Goal: Find specific page/section: Find specific page/section

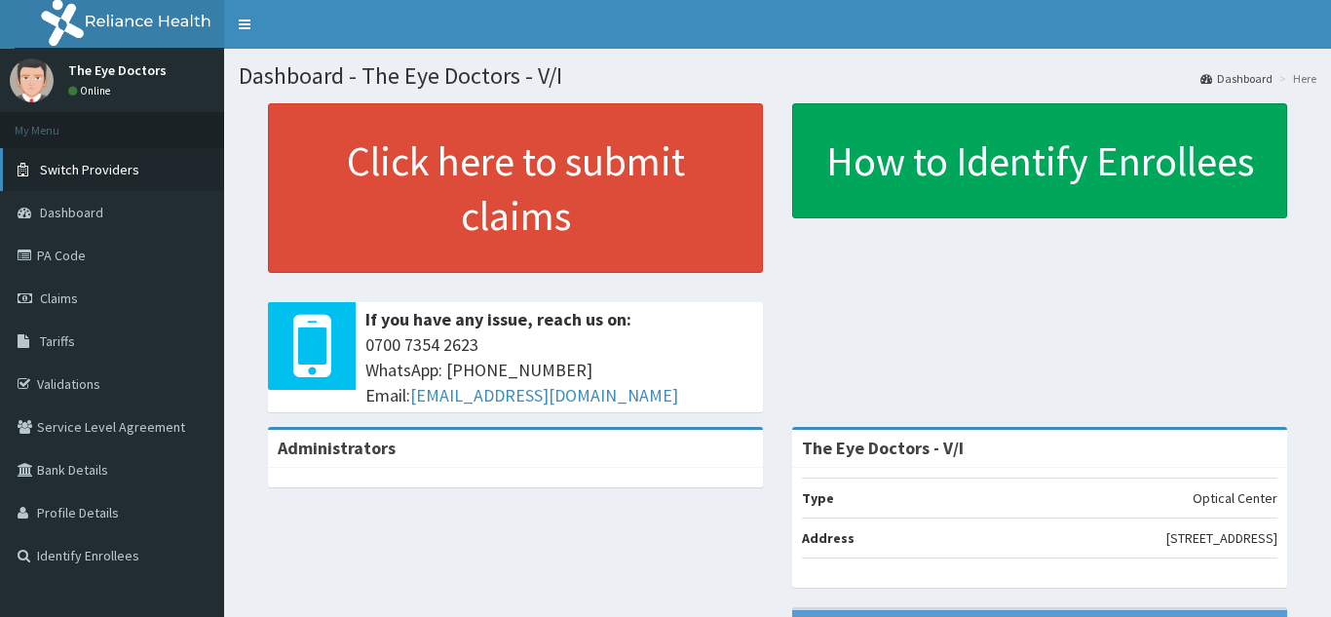
click at [119, 169] on span "Switch Providers" at bounding box center [89, 170] width 99 height 18
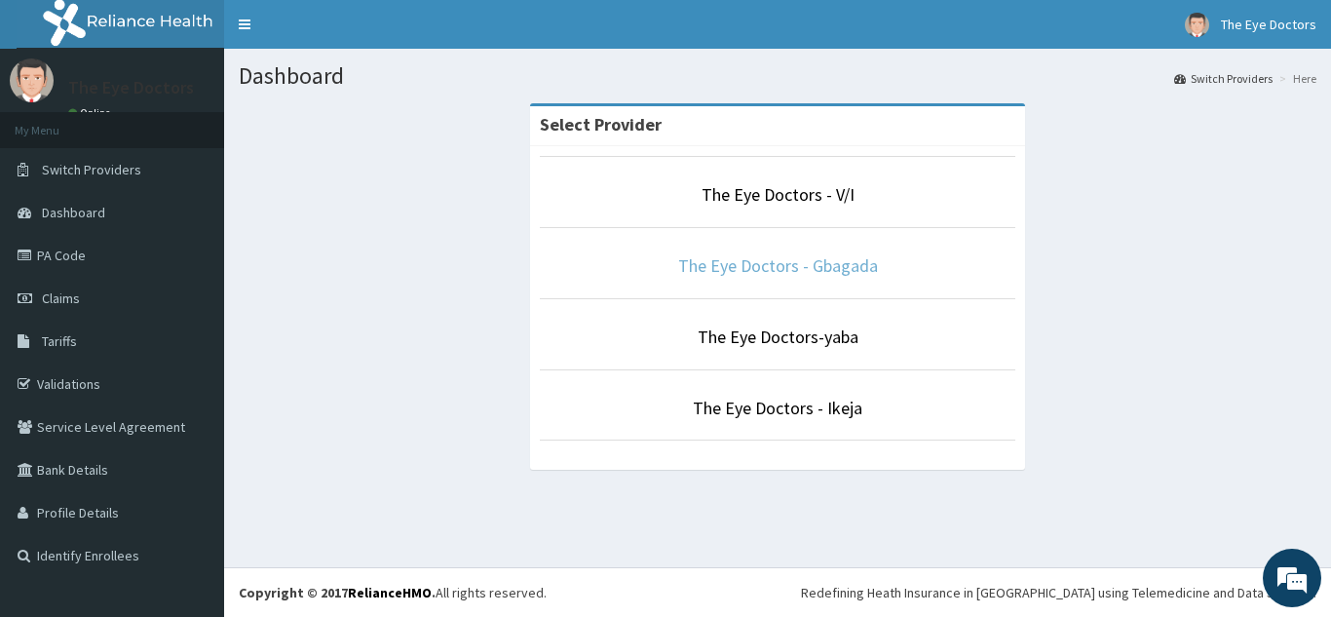
click at [845, 257] on link "The Eye Doctors - Gbagada" at bounding box center [778, 265] width 200 height 22
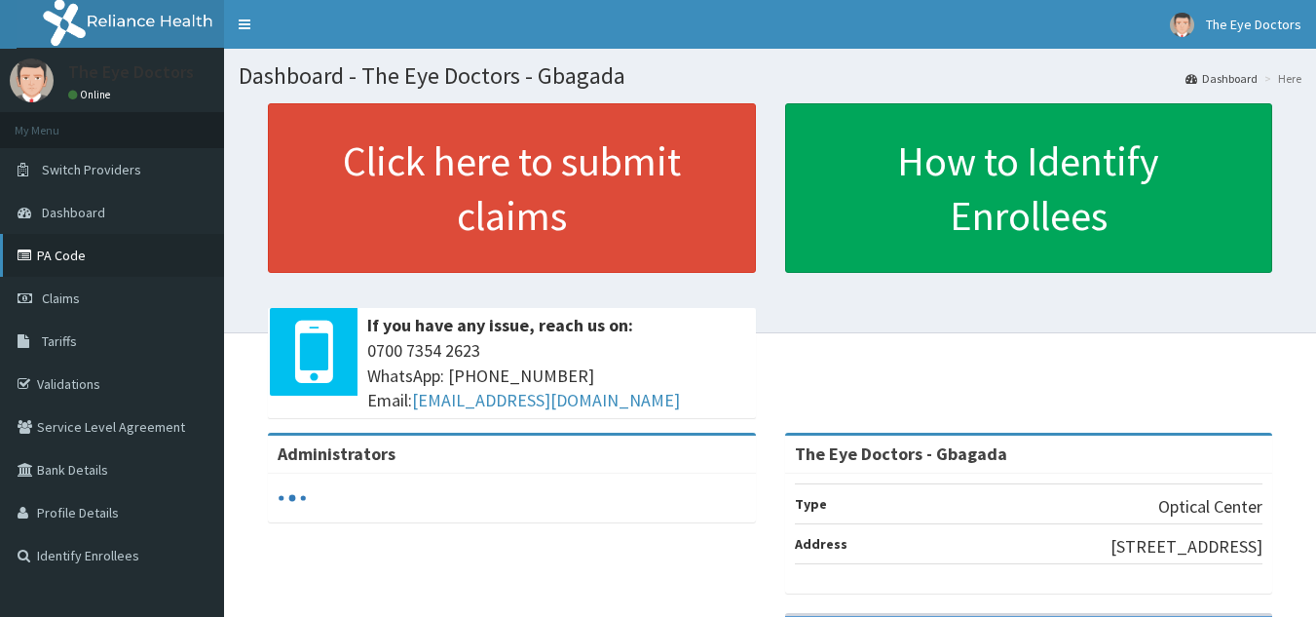
click at [82, 263] on link "PA Code" at bounding box center [112, 255] width 224 height 43
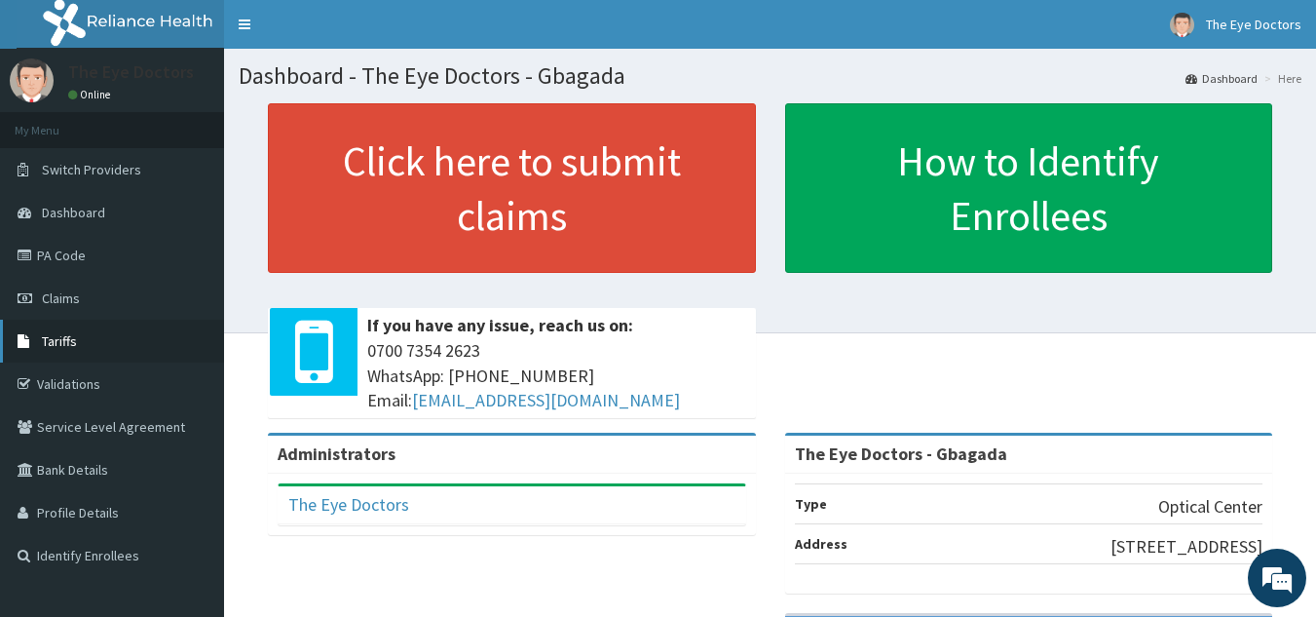
click at [53, 335] on span "Tariffs" at bounding box center [59, 341] width 35 height 18
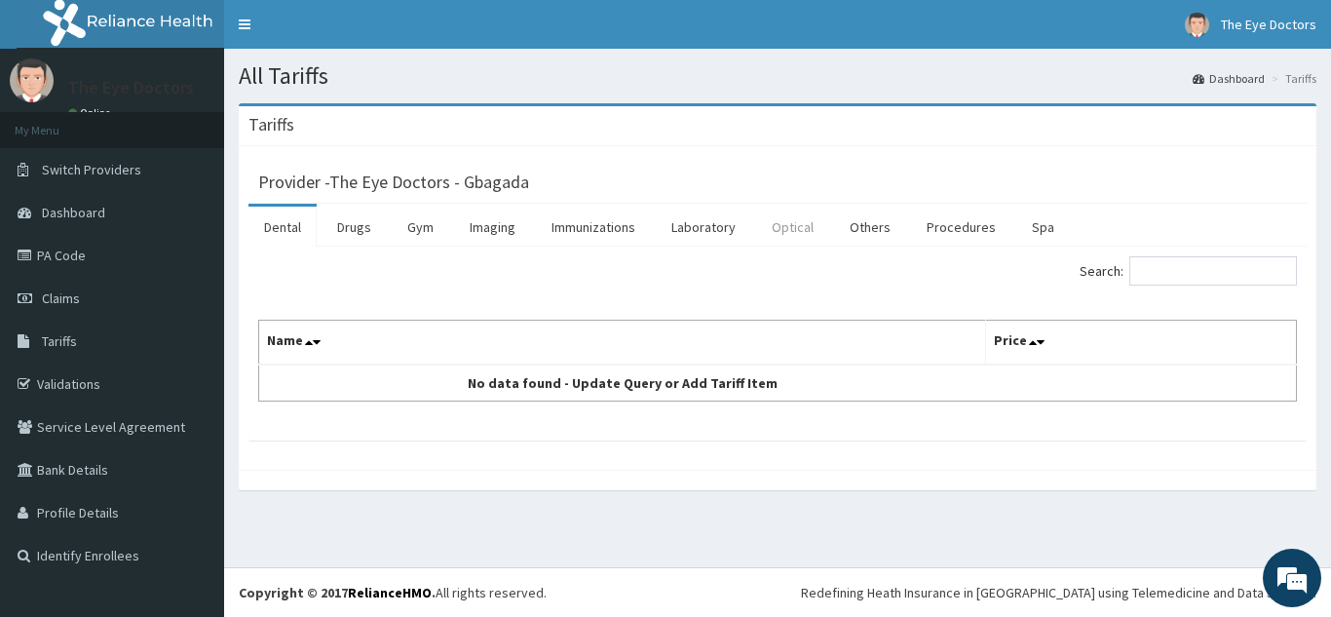
click at [806, 232] on link "Optical" at bounding box center [792, 227] width 73 height 41
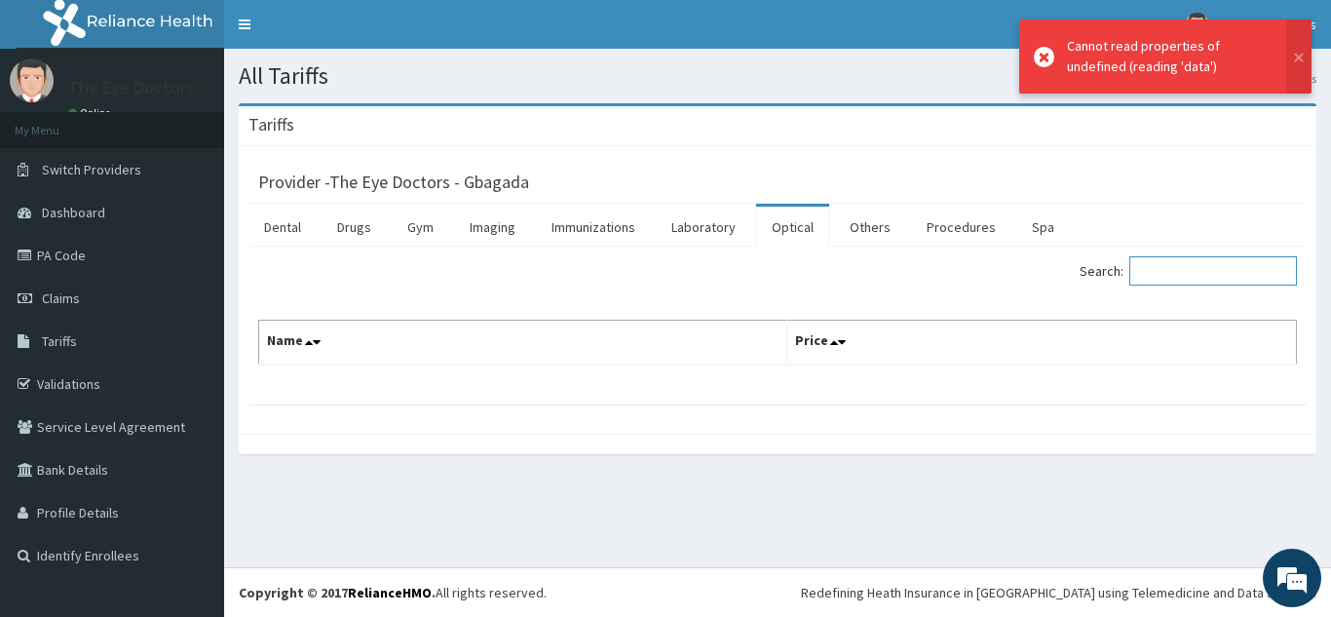
click at [1170, 280] on input "Search:" at bounding box center [1213, 270] width 168 height 29
click at [797, 229] on link "Optical" at bounding box center [792, 227] width 73 height 41
click at [1161, 272] on input "Search:" at bounding box center [1213, 270] width 168 height 29
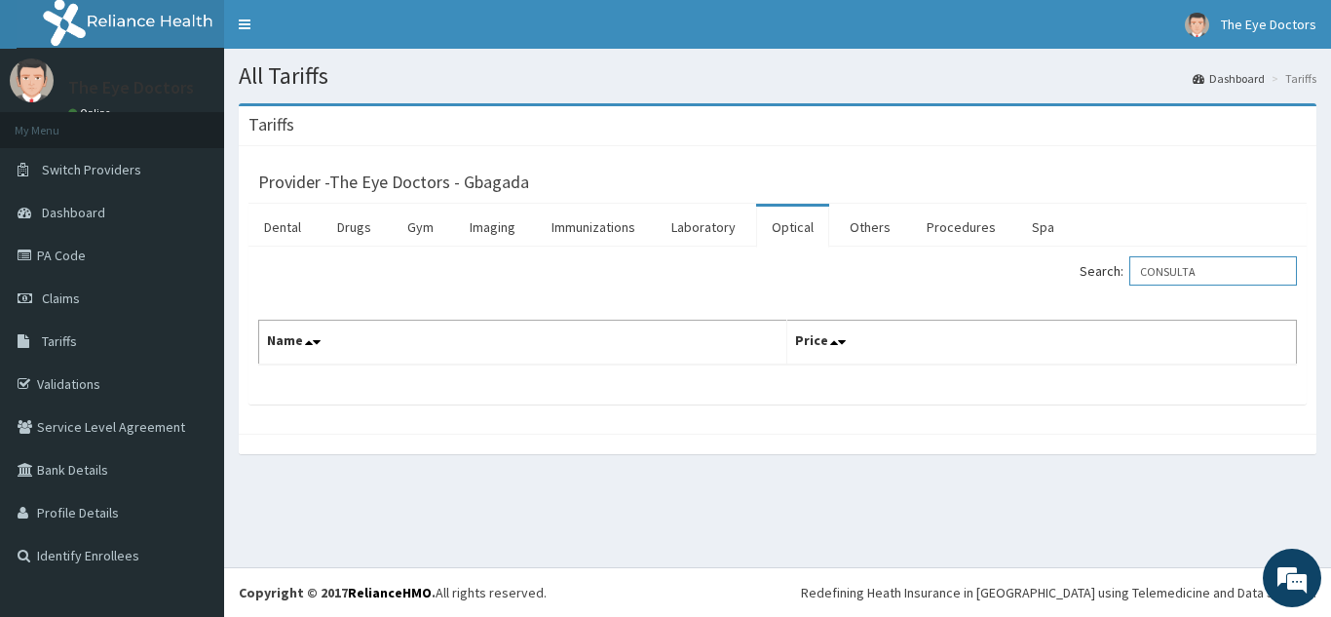
type input "CONSULTAT"
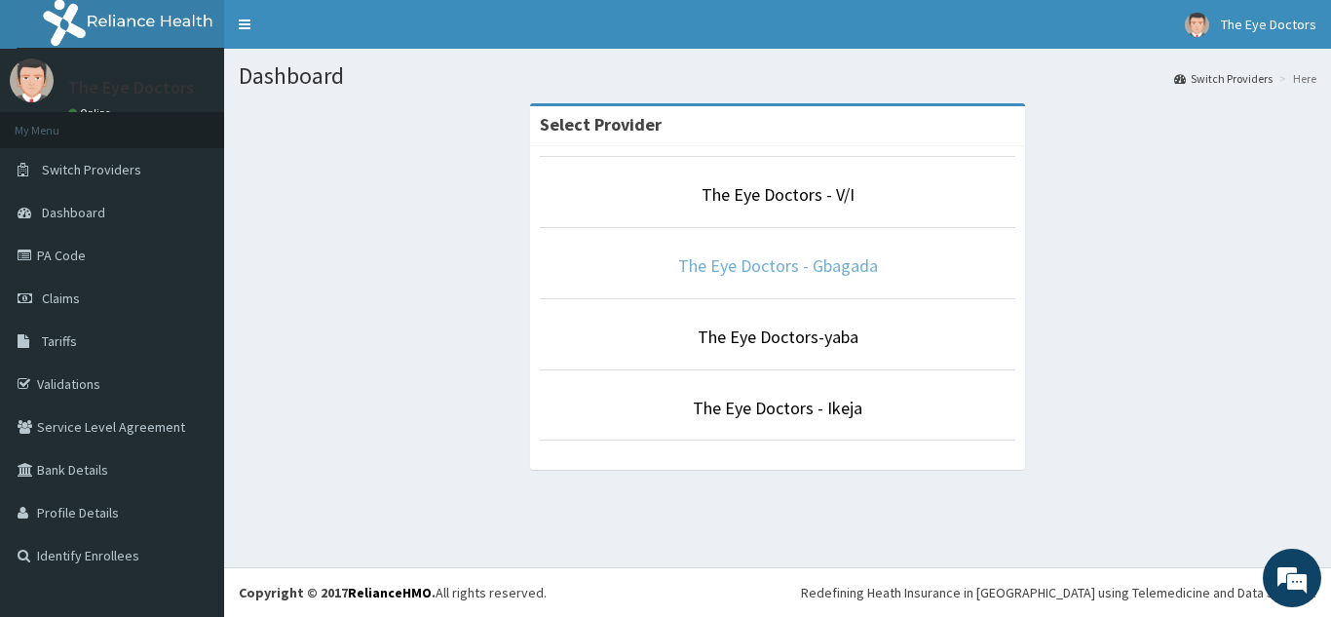
click at [813, 270] on link "The Eye Doctors - Gbagada" at bounding box center [778, 265] width 200 height 22
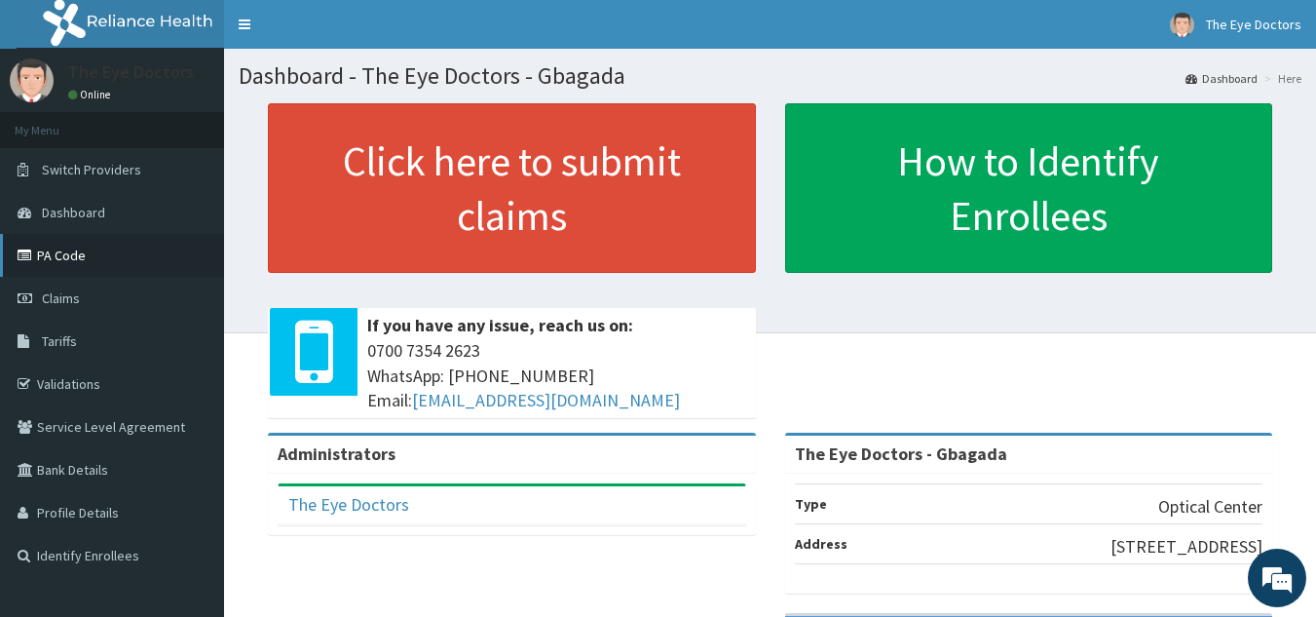
click at [44, 263] on link "PA Code" at bounding box center [112, 255] width 224 height 43
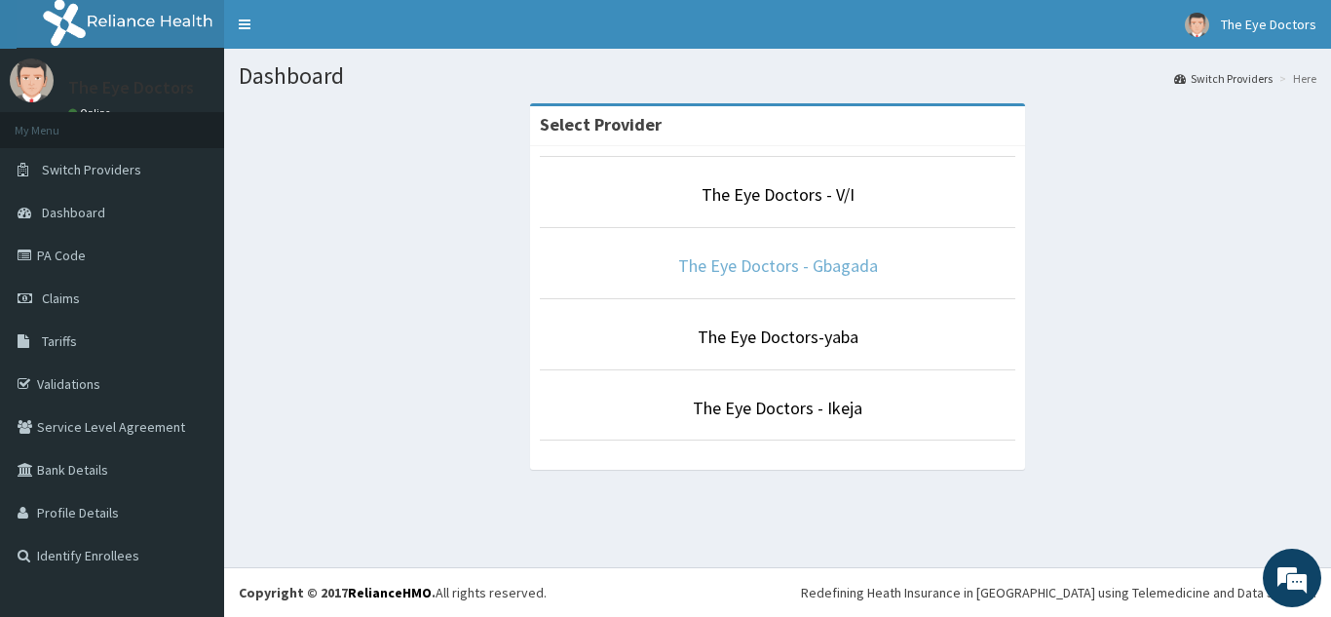
click at [818, 258] on link "The Eye Doctors - Gbagada" at bounding box center [778, 265] width 200 height 22
click at [870, 265] on link "The Eye Doctors - Gbagada" at bounding box center [778, 265] width 200 height 22
